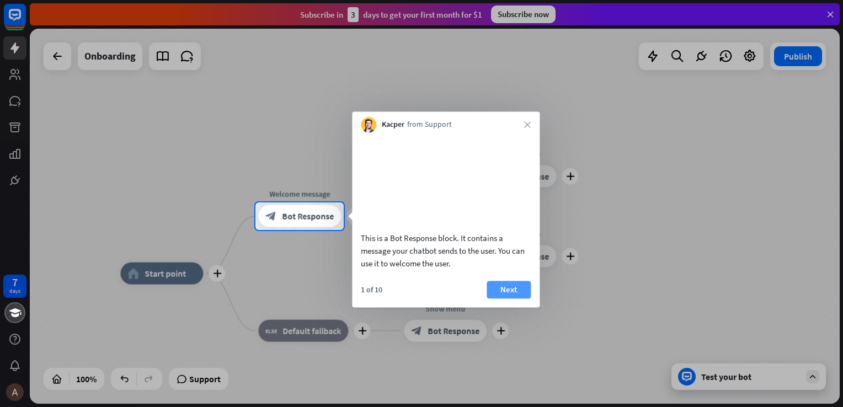
click at [506, 298] on button "Next" at bounding box center [508, 290] width 44 height 18
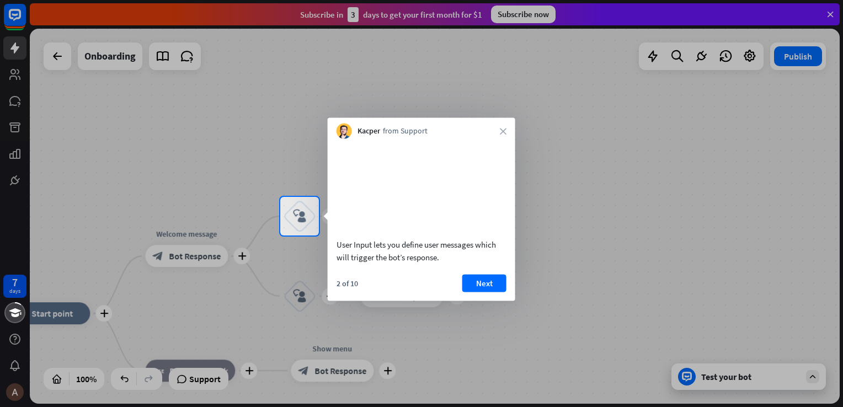
click at [513, 133] on div "Kacper from Support close" at bounding box center [421, 128] width 187 height 21
click at [510, 123] on div "Kacper from Support close" at bounding box center [421, 128] width 187 height 21
click at [499, 129] on div "Kacper from Support close" at bounding box center [421, 128] width 187 height 21
click at [499, 133] on div "Kacper from Support close" at bounding box center [421, 128] width 187 height 21
click at [487, 292] on button "Next" at bounding box center [484, 283] width 44 height 18
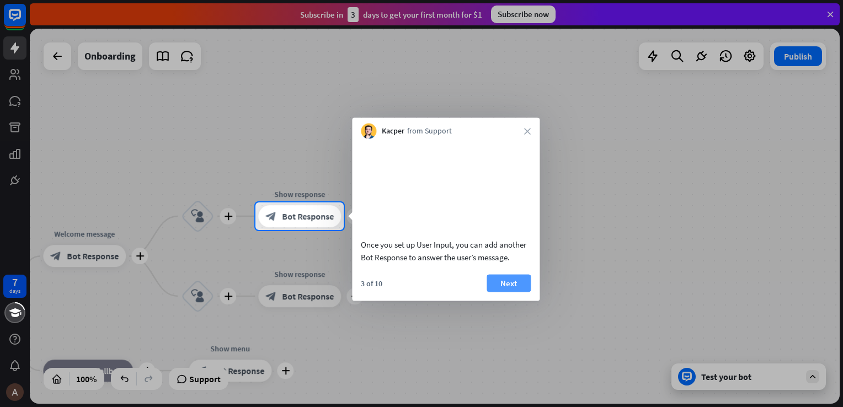
click at [501, 292] on button "Next" at bounding box center [508, 283] width 44 height 18
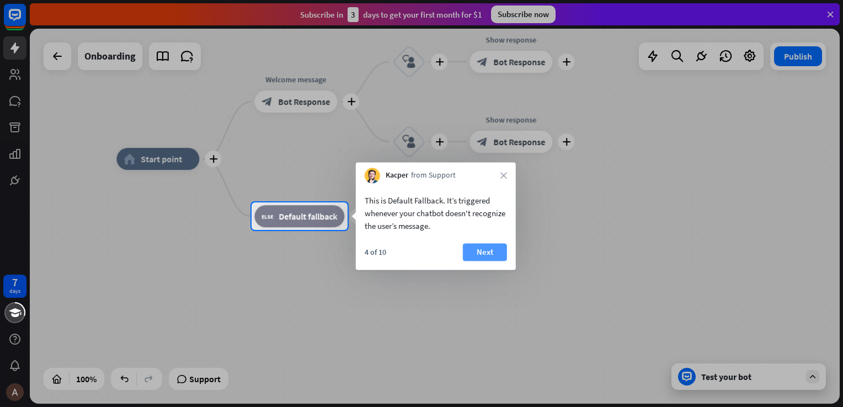
click at [490, 259] on button "Next" at bounding box center [485, 252] width 44 height 18
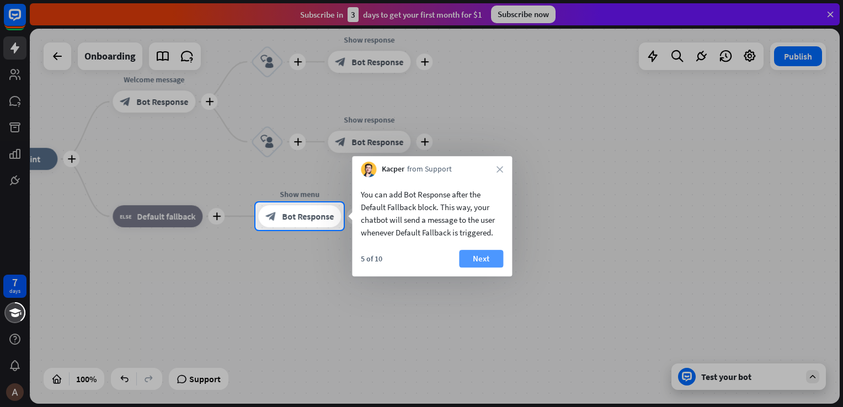
click at [481, 259] on button "Next" at bounding box center [481, 259] width 44 height 18
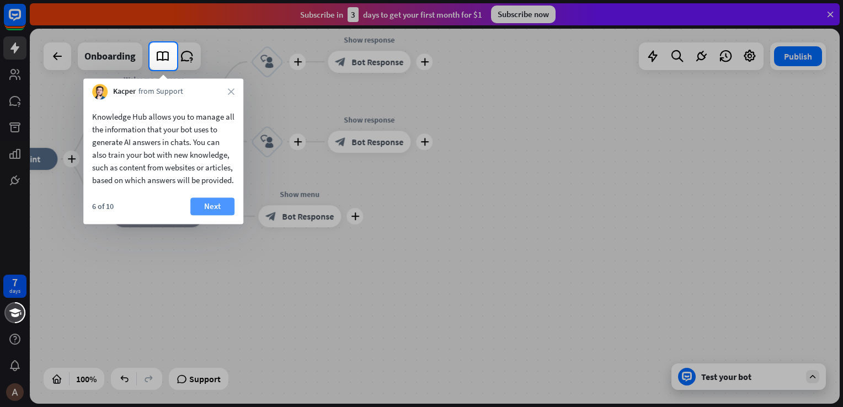
click at [207, 215] on button "Next" at bounding box center [212, 206] width 44 height 18
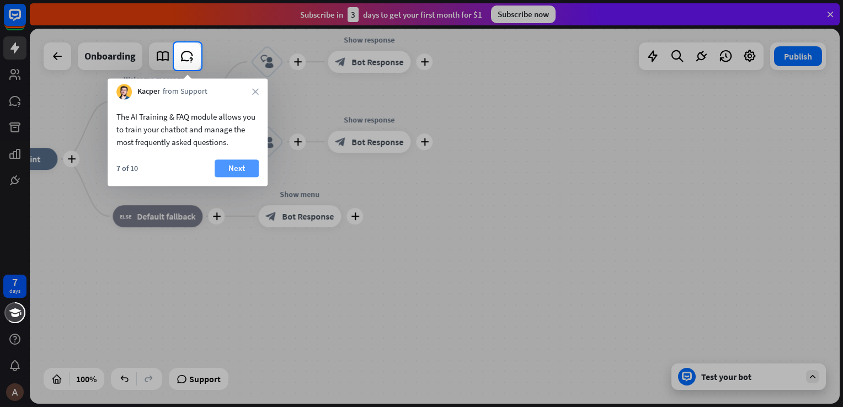
click at [240, 173] on button "Next" at bounding box center [237, 168] width 44 height 18
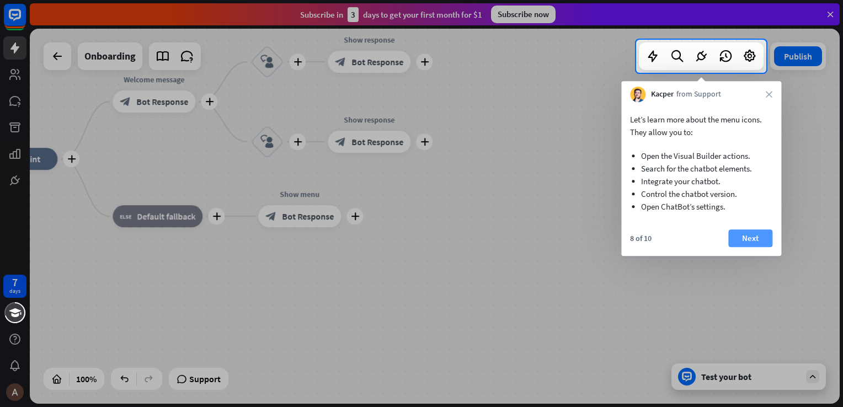
click at [753, 233] on button "Next" at bounding box center [750, 238] width 44 height 18
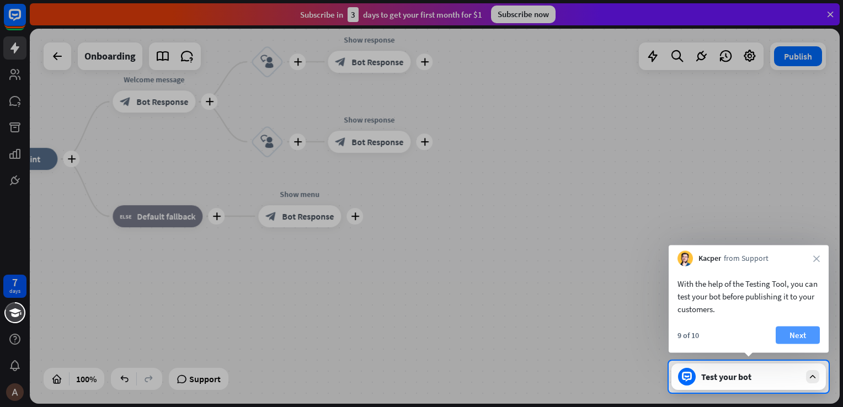
click at [799, 337] on button "Next" at bounding box center [797, 335] width 44 height 18
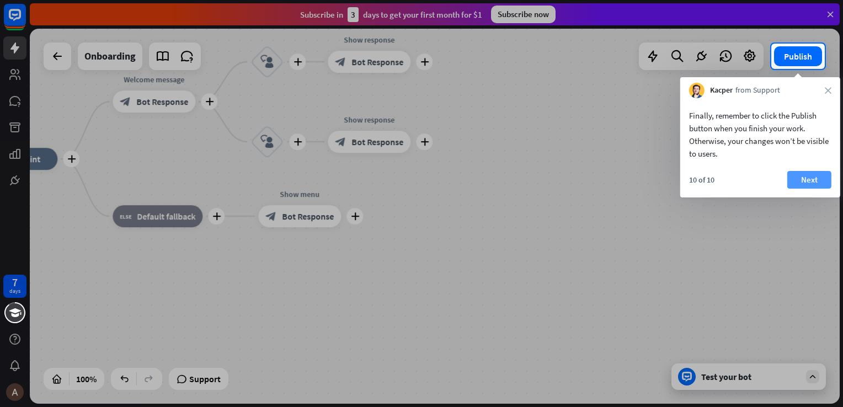
click at [810, 175] on button "Next" at bounding box center [809, 180] width 44 height 18
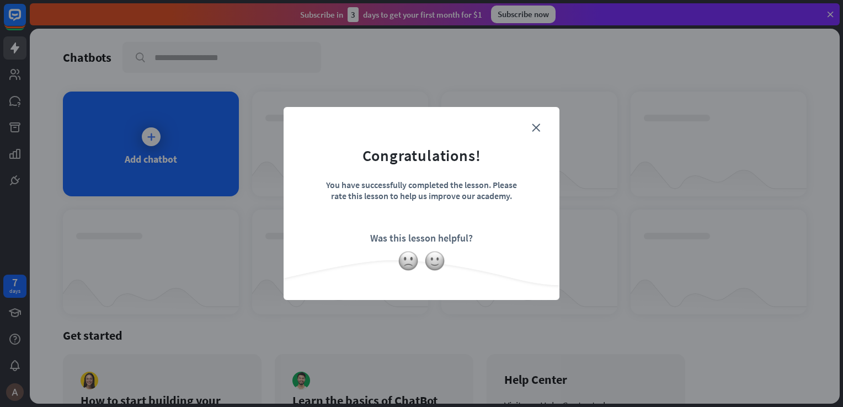
click at [540, 116] on div "close Congratulations! You have successfully completed the lesson. Please rate …" at bounding box center [421, 203] width 276 height 193
click at [538, 124] on icon "close" at bounding box center [536, 128] width 8 height 8
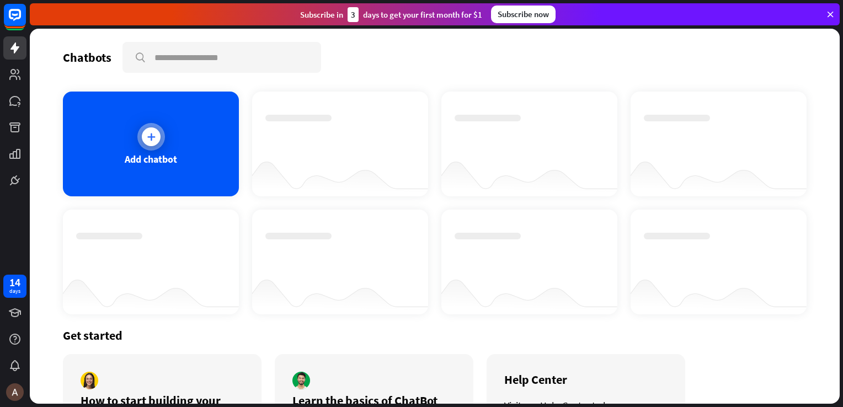
click at [167, 129] on div "Add chatbot" at bounding box center [151, 144] width 176 height 105
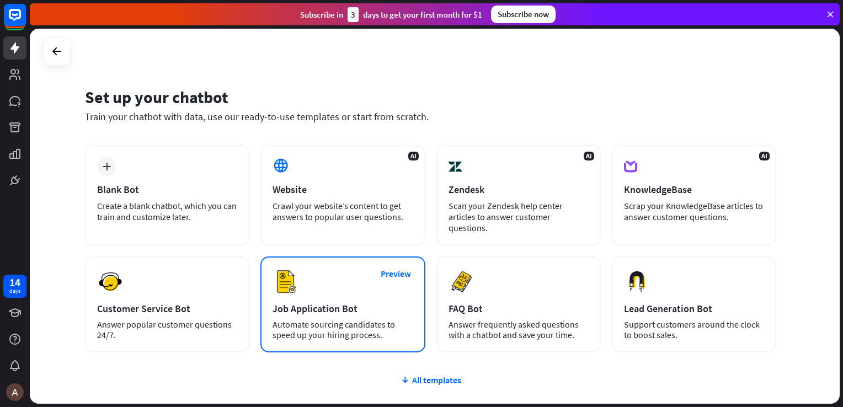
scroll to position [79, 0]
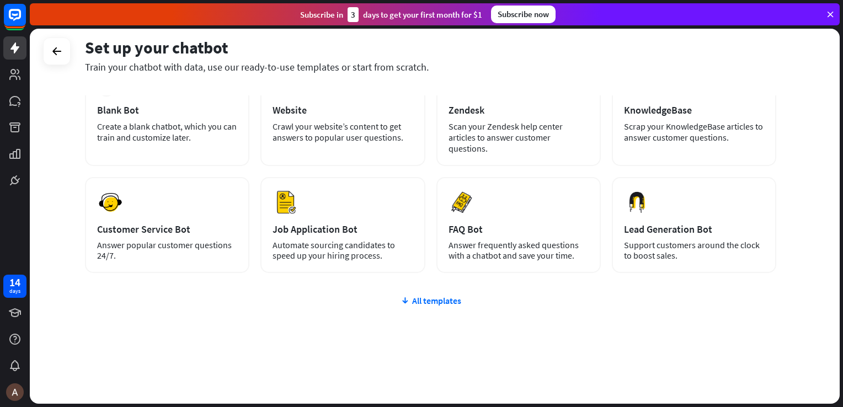
click at [427, 306] on div "plus Blank Bot Create a blank chatbot, which you can train and customize later.…" at bounding box center [430, 236] width 691 height 340
click at [424, 303] on div "All templates" at bounding box center [430, 300] width 691 height 11
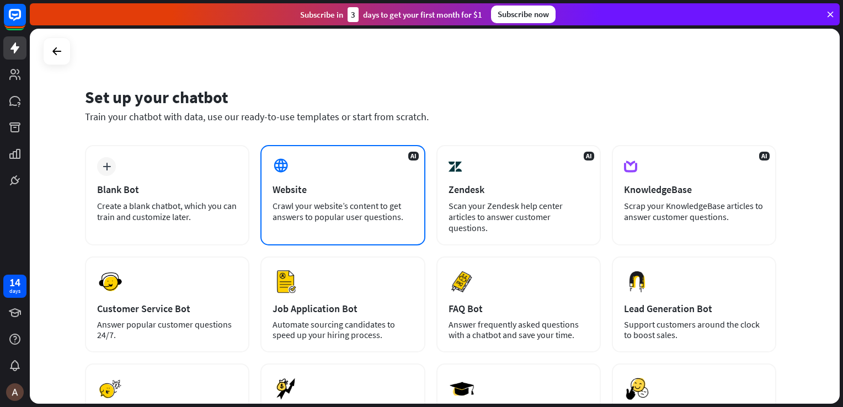
scroll to position [0, 0]
click at [55, 50] on icon at bounding box center [56, 51] width 13 height 13
